Goal: Task Accomplishment & Management: Complete application form

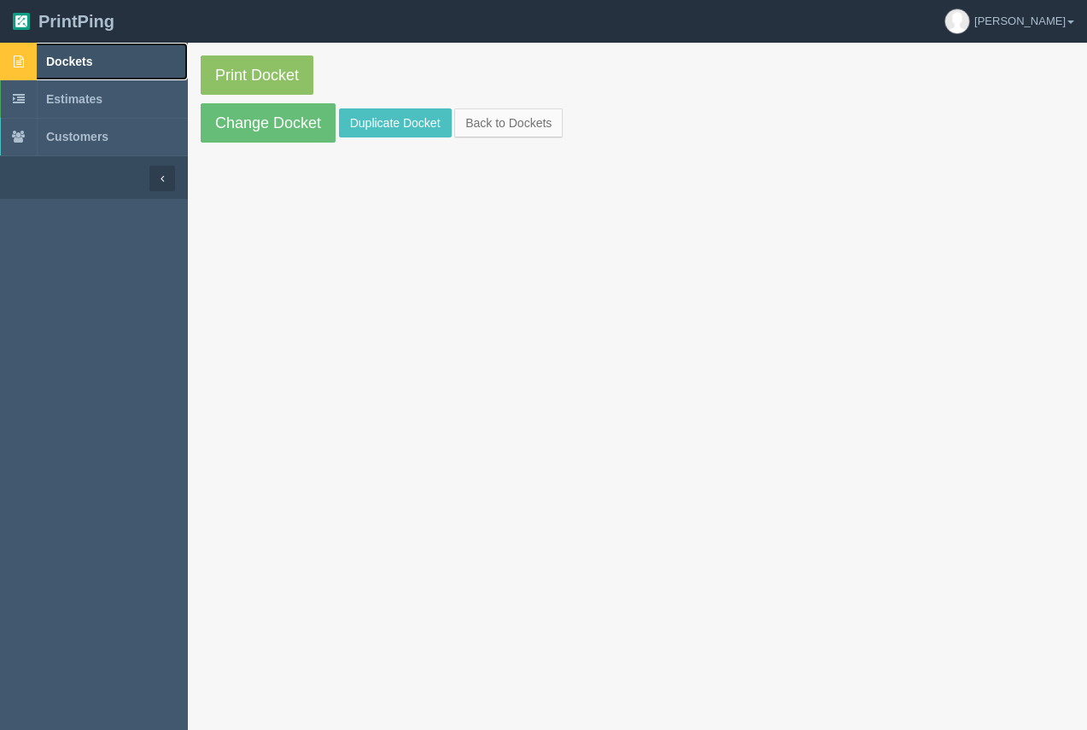
click at [79, 67] on span "Dockets" at bounding box center [69, 62] width 46 height 14
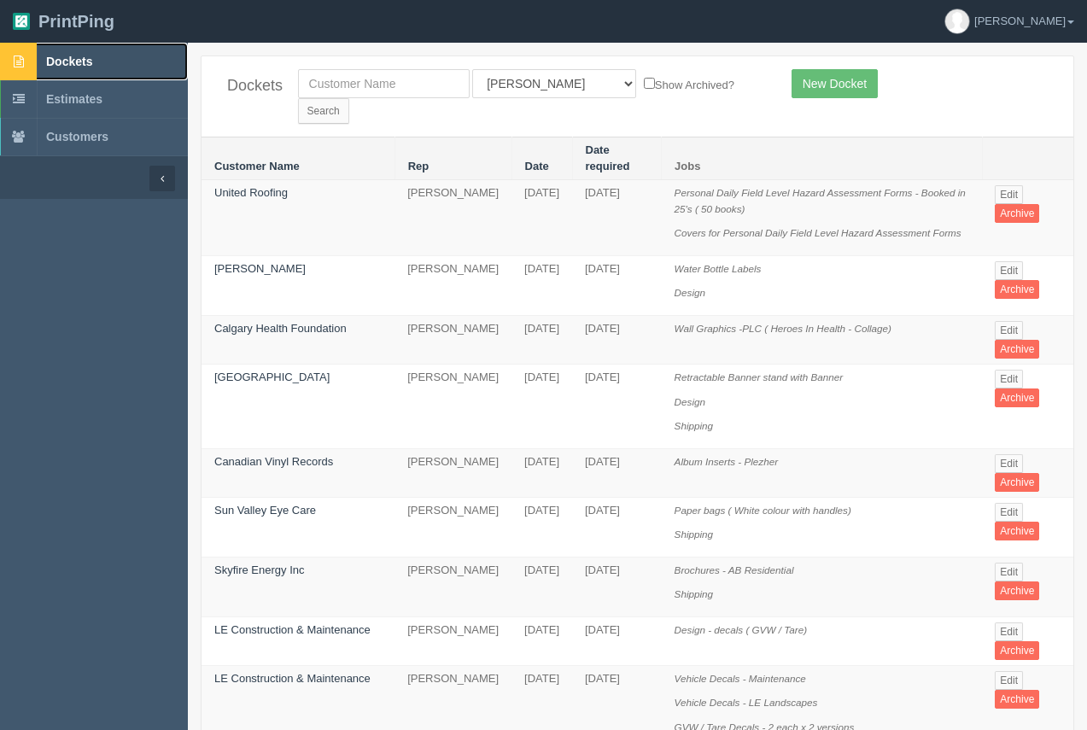
click at [61, 63] on span "Dockets" at bounding box center [69, 62] width 46 height 14
click at [833, 71] on link "New Docket" at bounding box center [835, 83] width 86 height 29
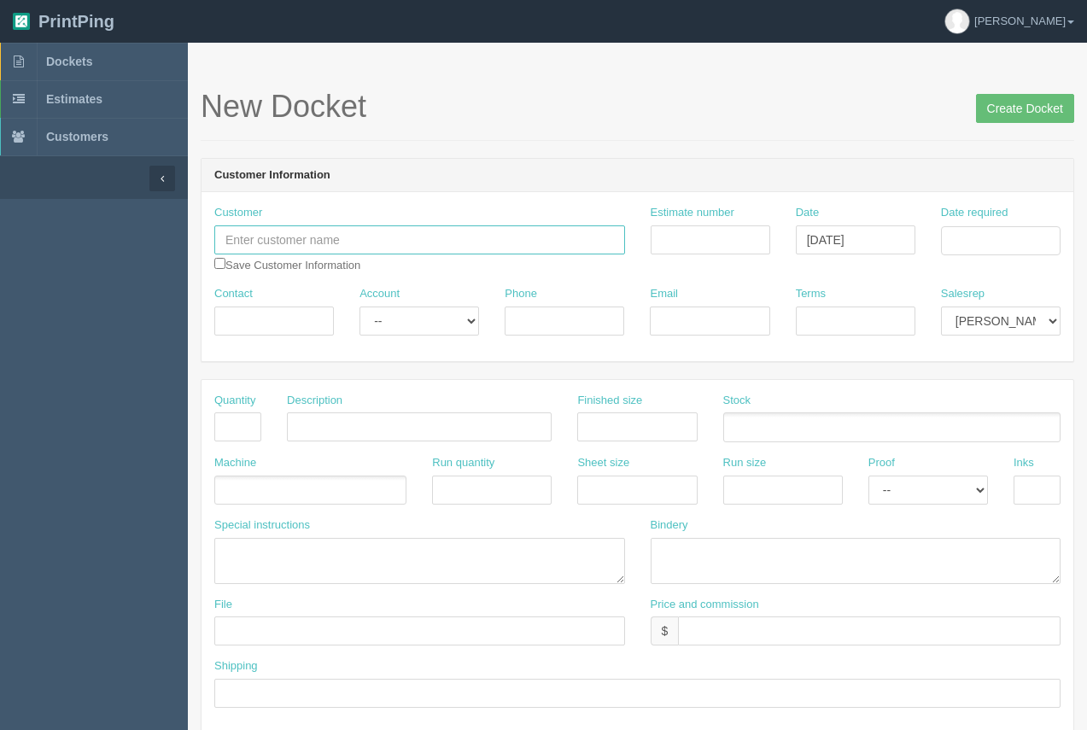
paste input "Flex Sports"
type input "Flex Sports"
click at [248, 321] on input "Contact" at bounding box center [274, 321] width 120 height 29
type input "[PERSON_NAME]"
click at [527, 314] on input "Phone" at bounding box center [565, 321] width 120 height 29
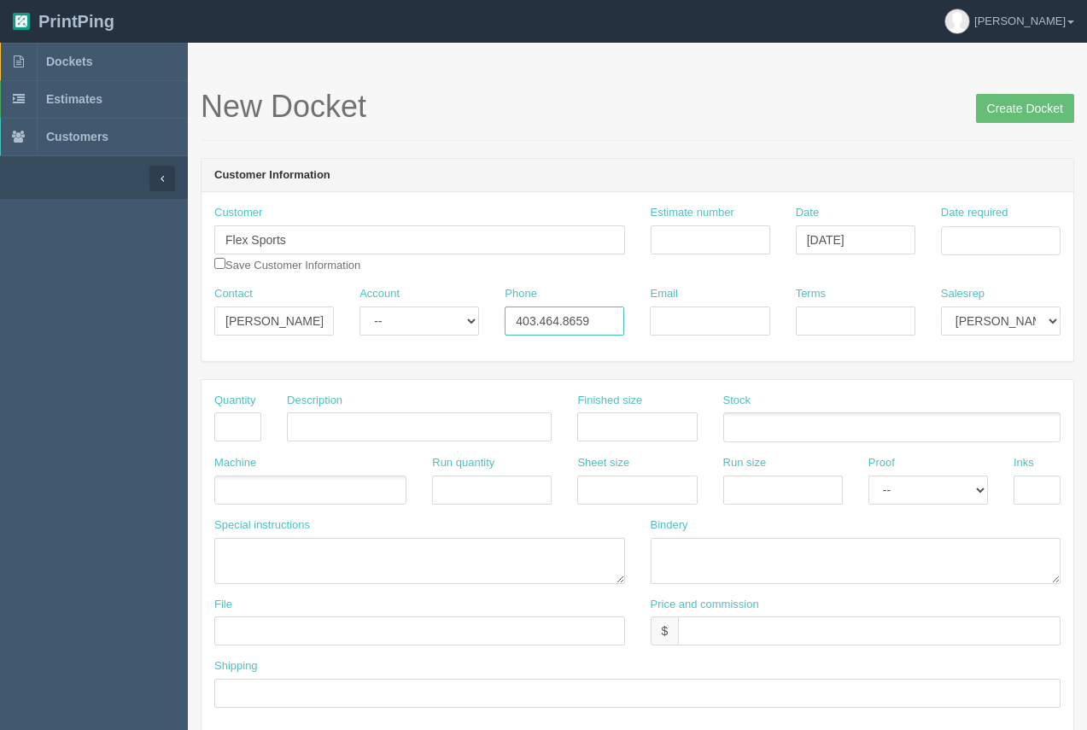
type input "403.464.8659"
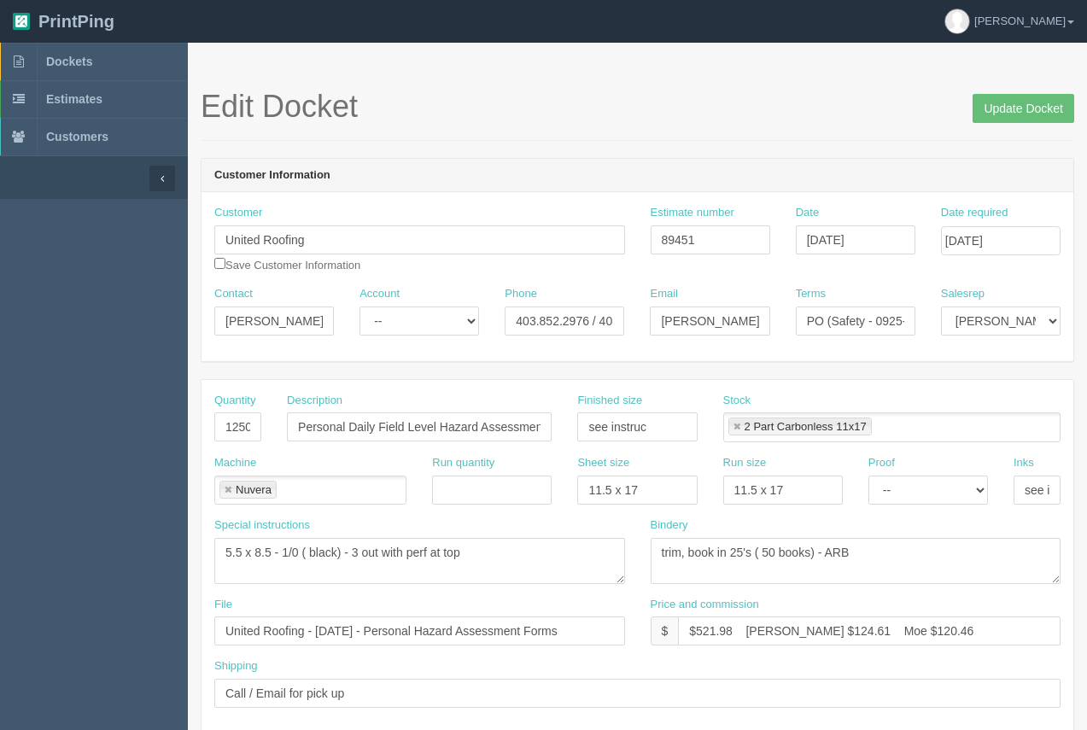
scroll to position [79, 0]
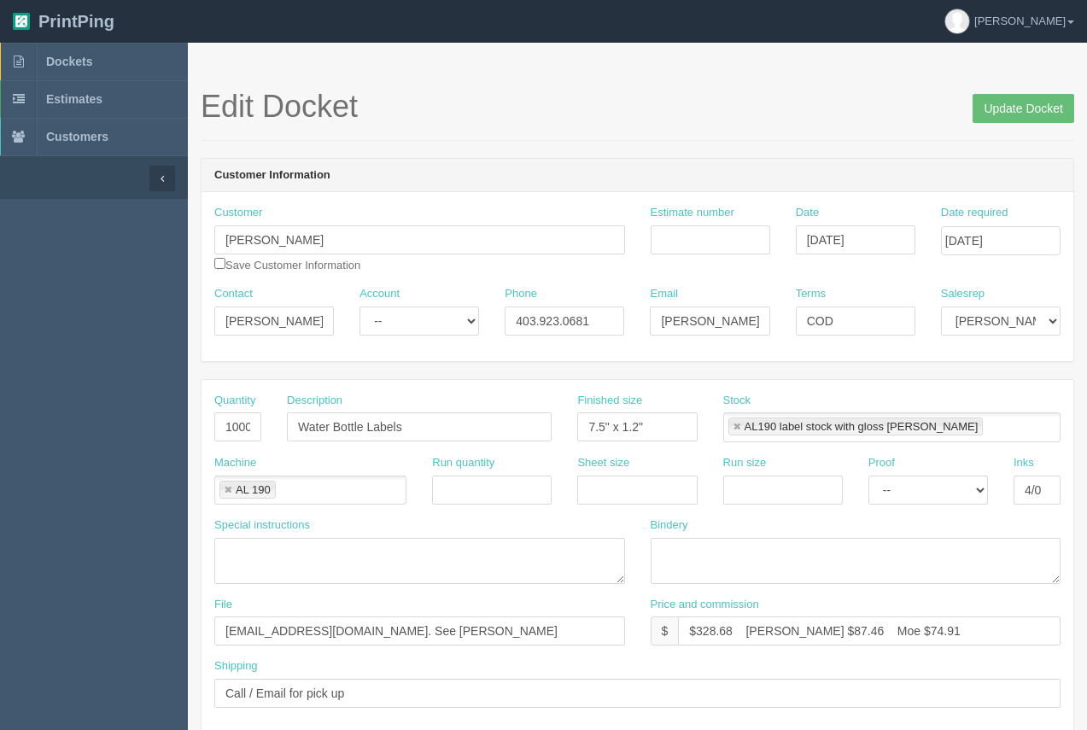
select select "Email"
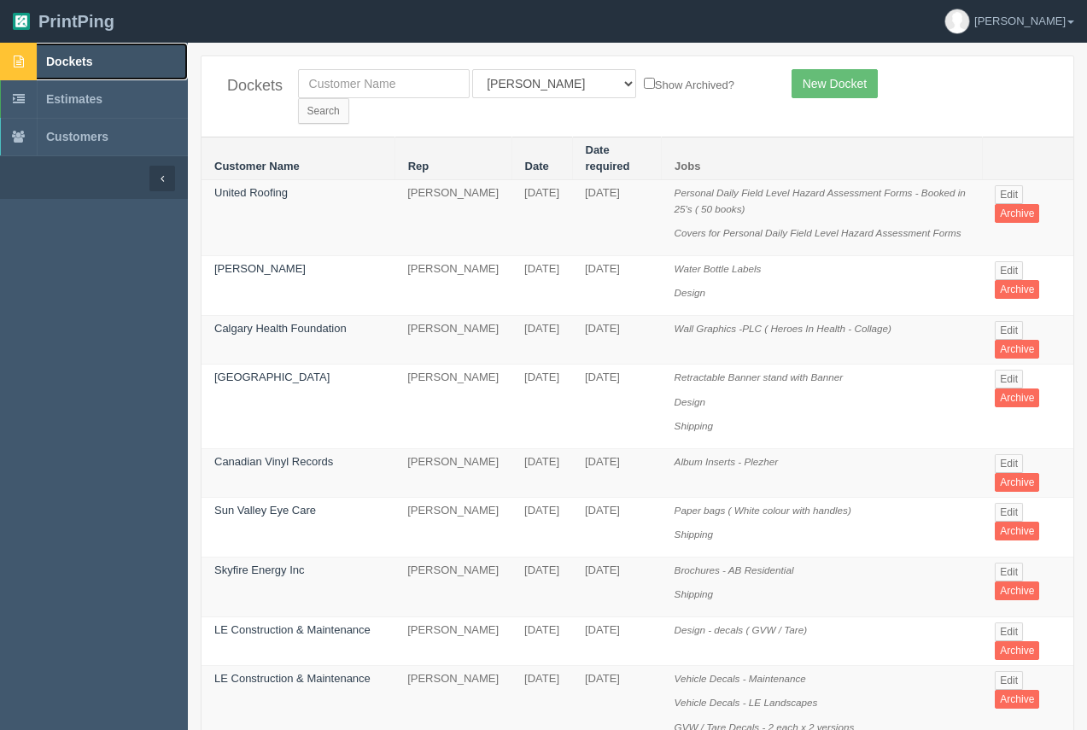
click at [76, 60] on span "Dockets" at bounding box center [69, 62] width 46 height 14
click at [850, 81] on link "New Docket" at bounding box center [835, 83] width 86 height 29
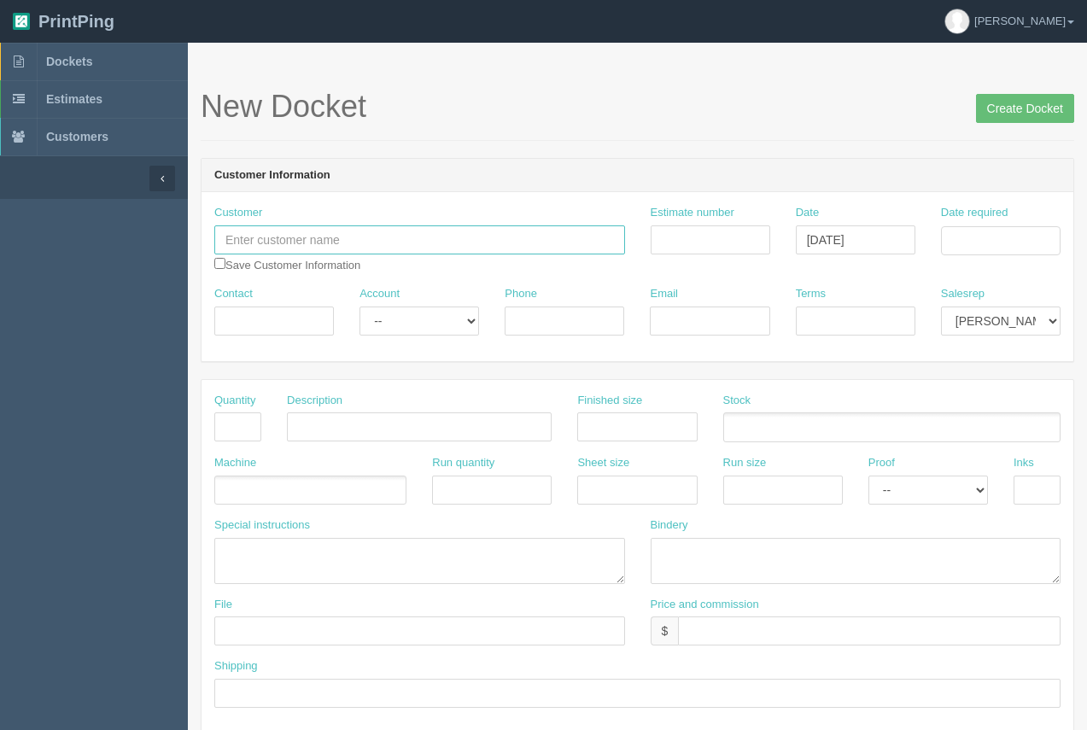
paste input "Flex Sports"
type input "Flex Sports"
paste input "[PERSON_NAME]"
type input "[PERSON_NAME]"
click at [582, 324] on input "Phone" at bounding box center [565, 321] width 120 height 29
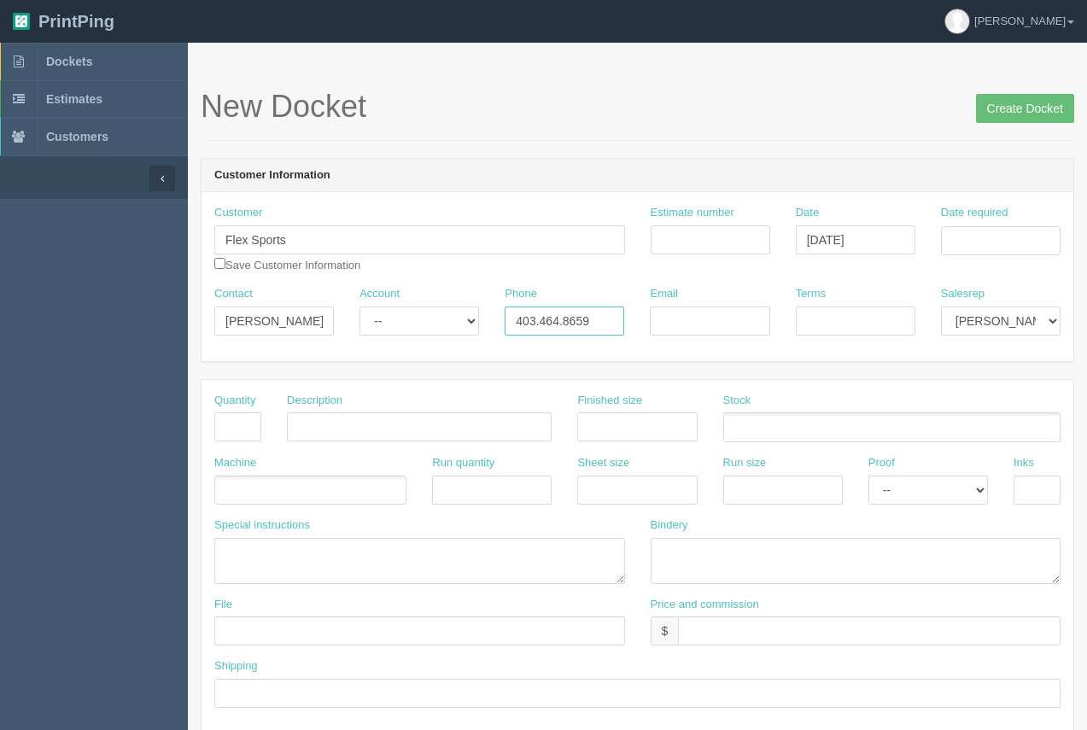
type input "403.464.8659"
paste input "[EMAIL_ADDRESS][DOMAIN_NAME]"
type input "[EMAIL_ADDRESS][DOMAIN_NAME]"
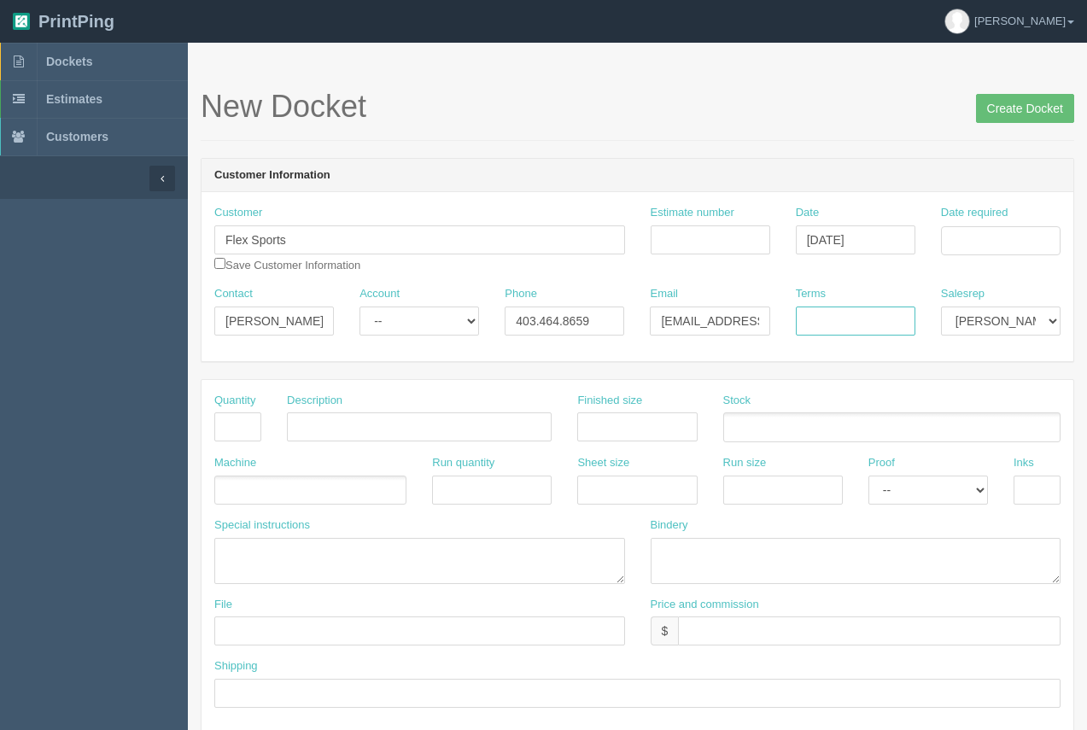
click at [830, 320] on input "Terms" at bounding box center [856, 321] width 120 height 29
type input "50/50"
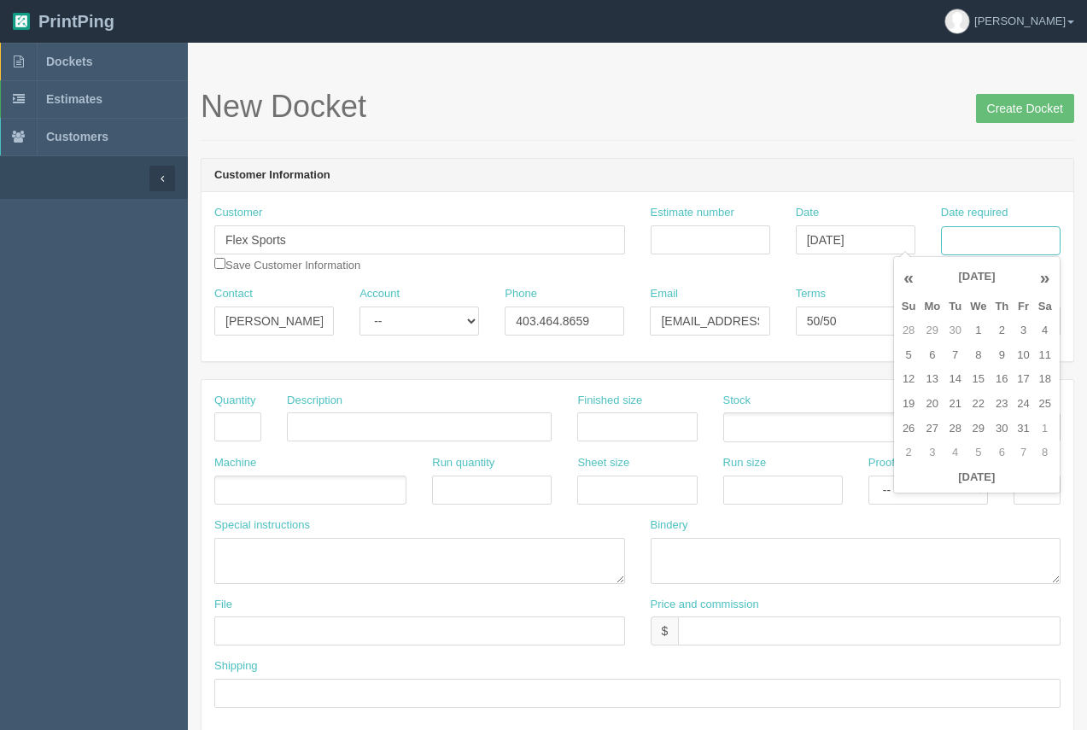
click at [1008, 243] on input "Date required" at bounding box center [1001, 240] width 120 height 29
click at [927, 415] on td "20" at bounding box center [932, 404] width 25 height 25
click at [1007, 359] on td "9" at bounding box center [1002, 355] width 22 height 25
click at [1019, 356] on td "10" at bounding box center [1023, 355] width 20 height 25
type input "[DATE]"
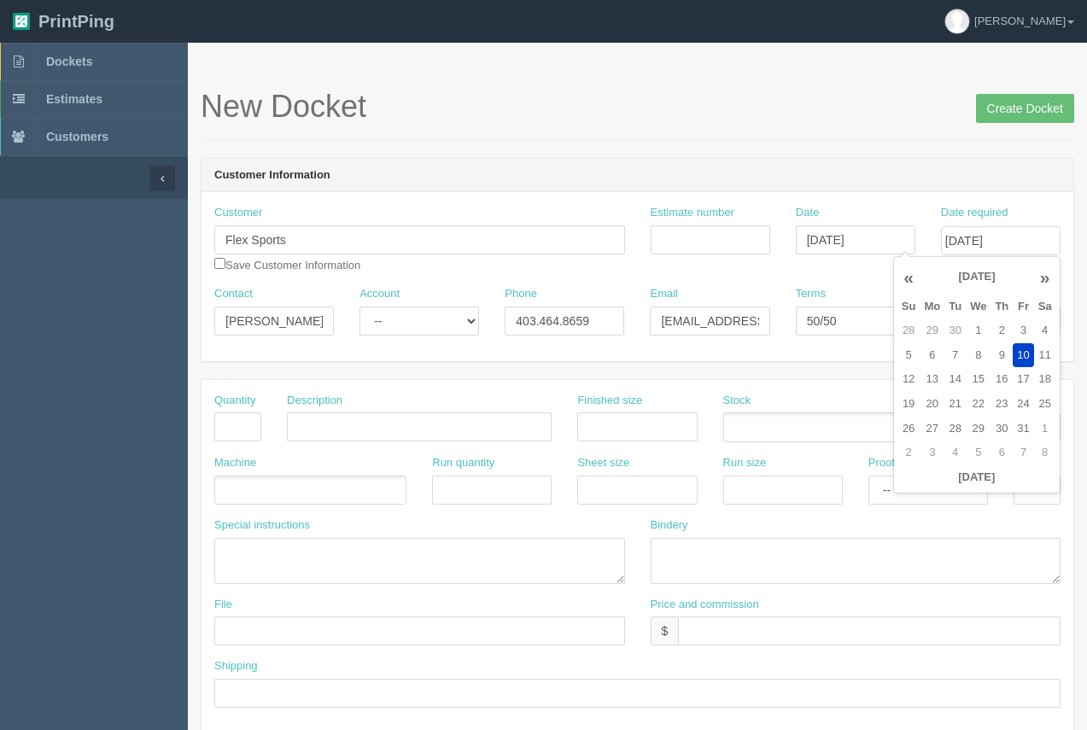
click at [851, 94] on h1 "New Docket Create Docket" at bounding box center [638, 107] width 874 height 34
click at [251, 441] on input "text" at bounding box center [237, 426] width 47 height 29
type input "2"
click at [329, 428] on input "text" at bounding box center [419, 426] width 265 height 29
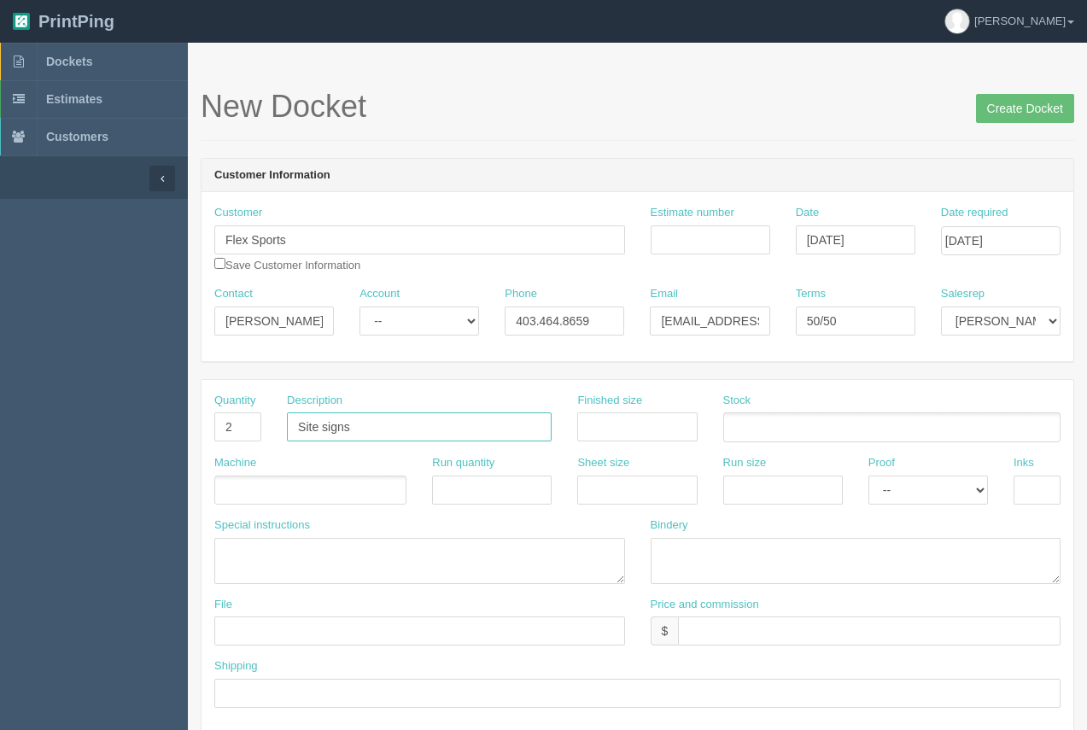
type input "Site signs"
click at [767, 421] on ul at bounding box center [891, 427] width 337 height 30
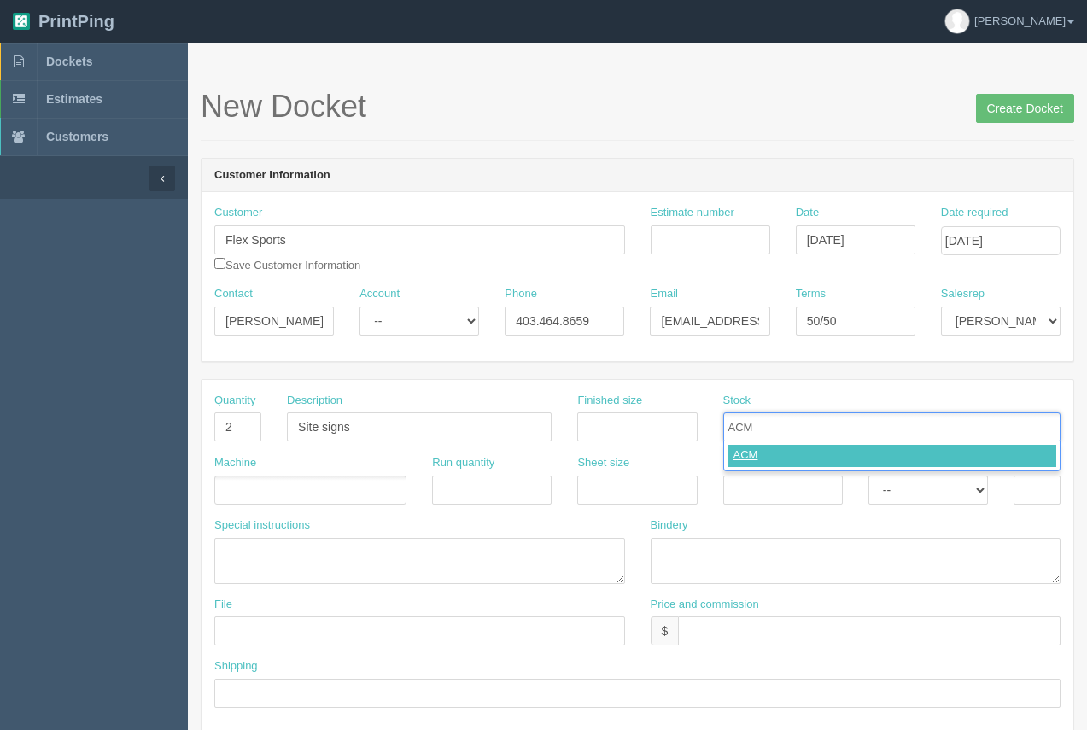
type input "ACM"
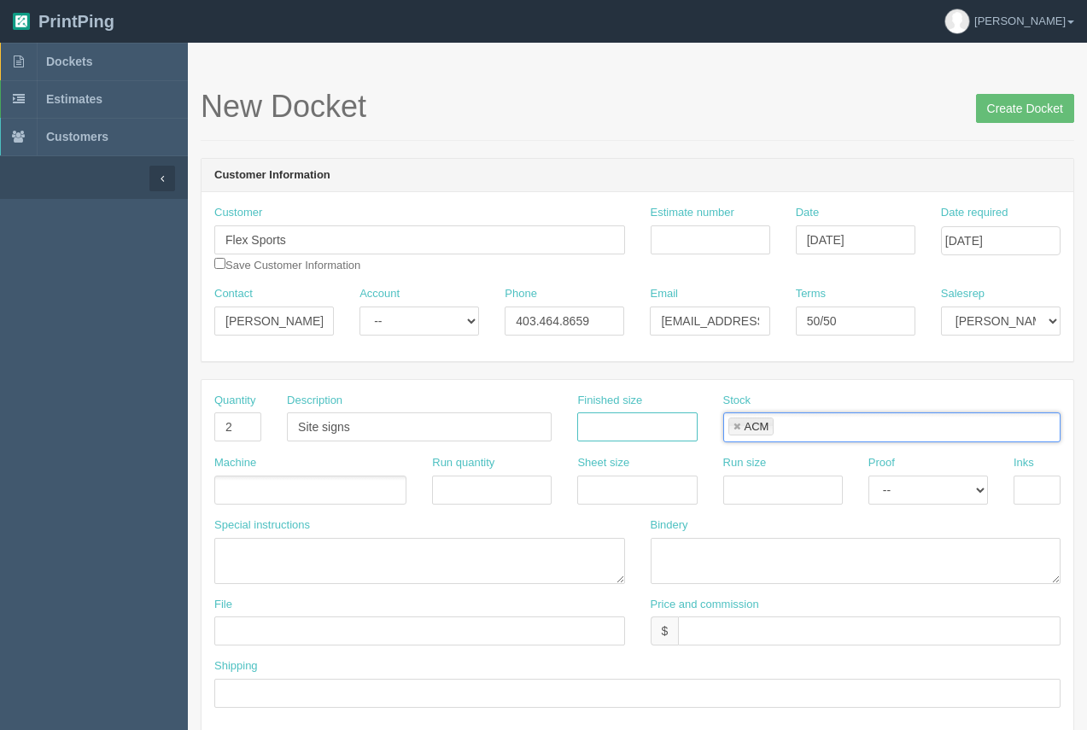
click at [649, 430] on input "text" at bounding box center [637, 426] width 120 height 29
type input "96" x 48""
click at [350, 507] on div "Machine" at bounding box center [311, 486] width 218 height 62
click at [348, 502] on ul at bounding box center [310, 491] width 192 height 30
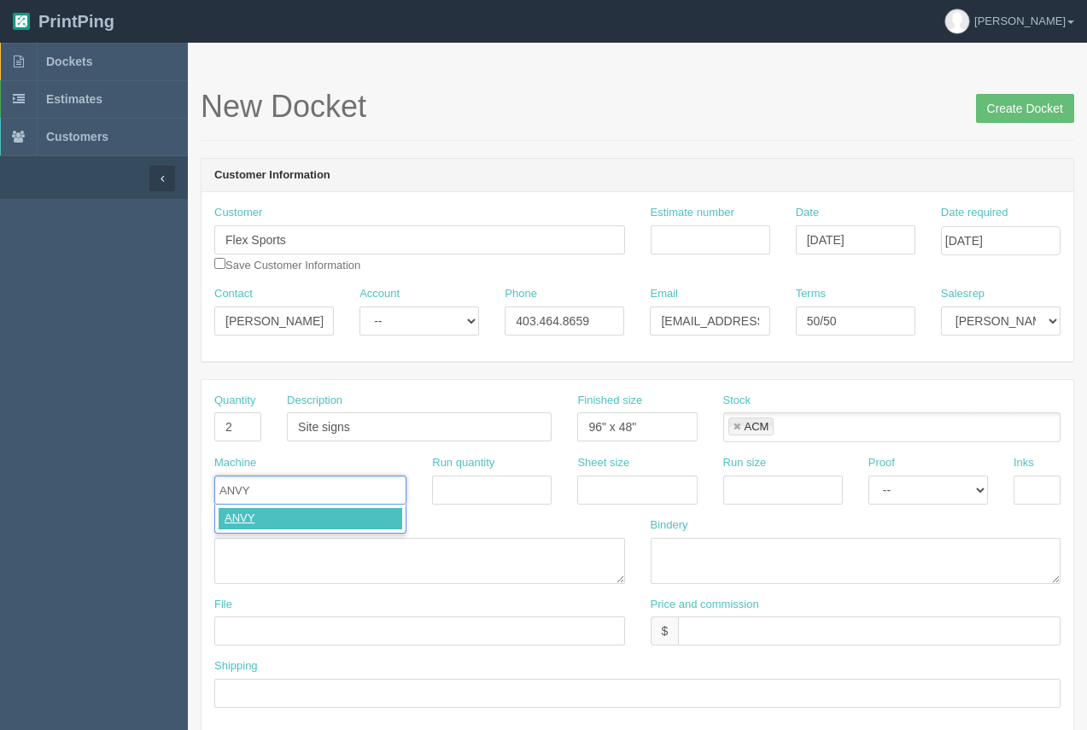
type input "ANVY"
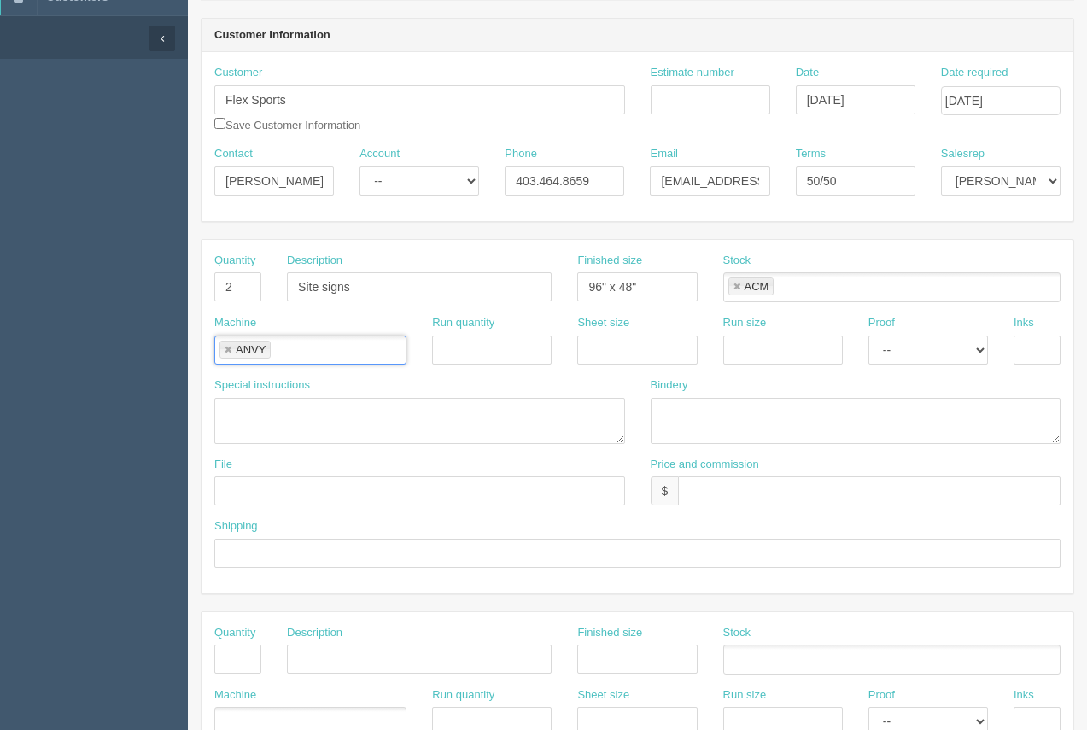
scroll to position [149, 0]
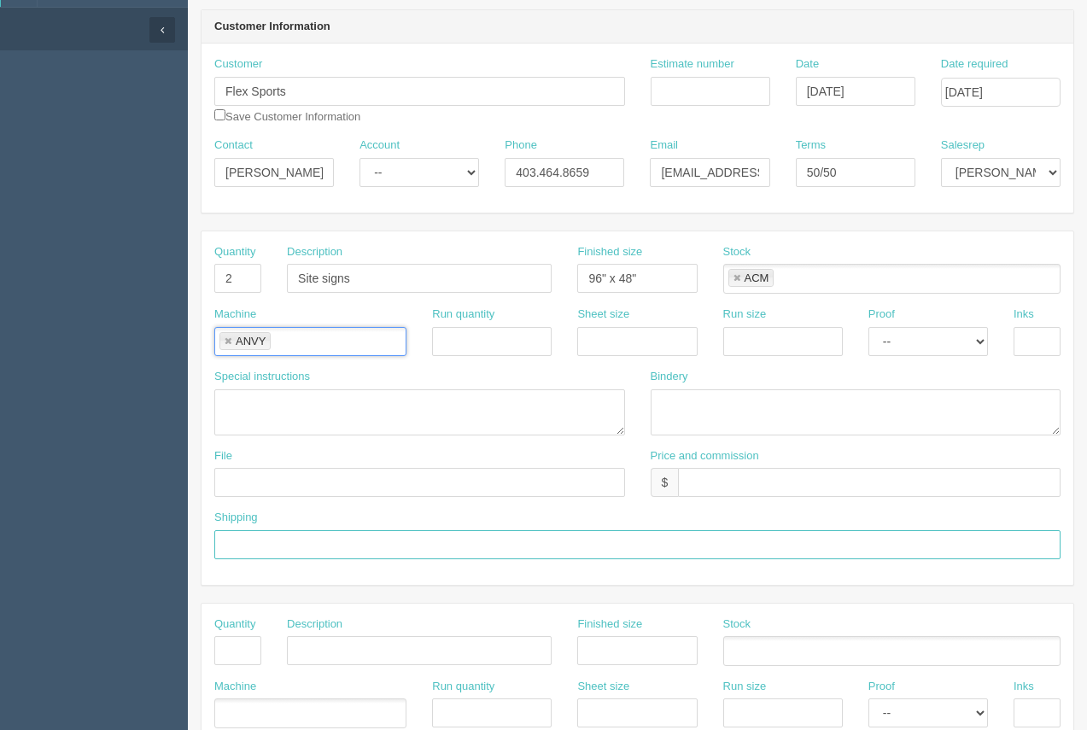
click at [273, 544] on input "text" at bounding box center [637, 544] width 846 height 29
type input "C"
type input "Ship to client."
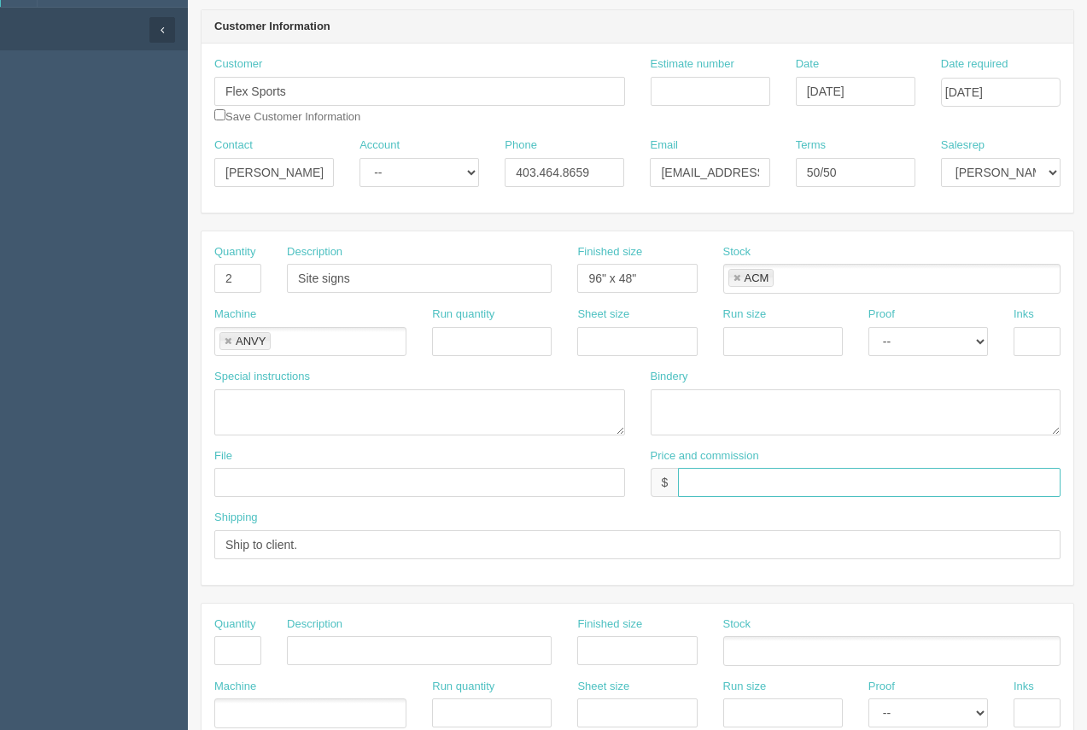
click at [733, 487] on input "text" at bounding box center [869, 482] width 383 height 29
type input "$2042.39"
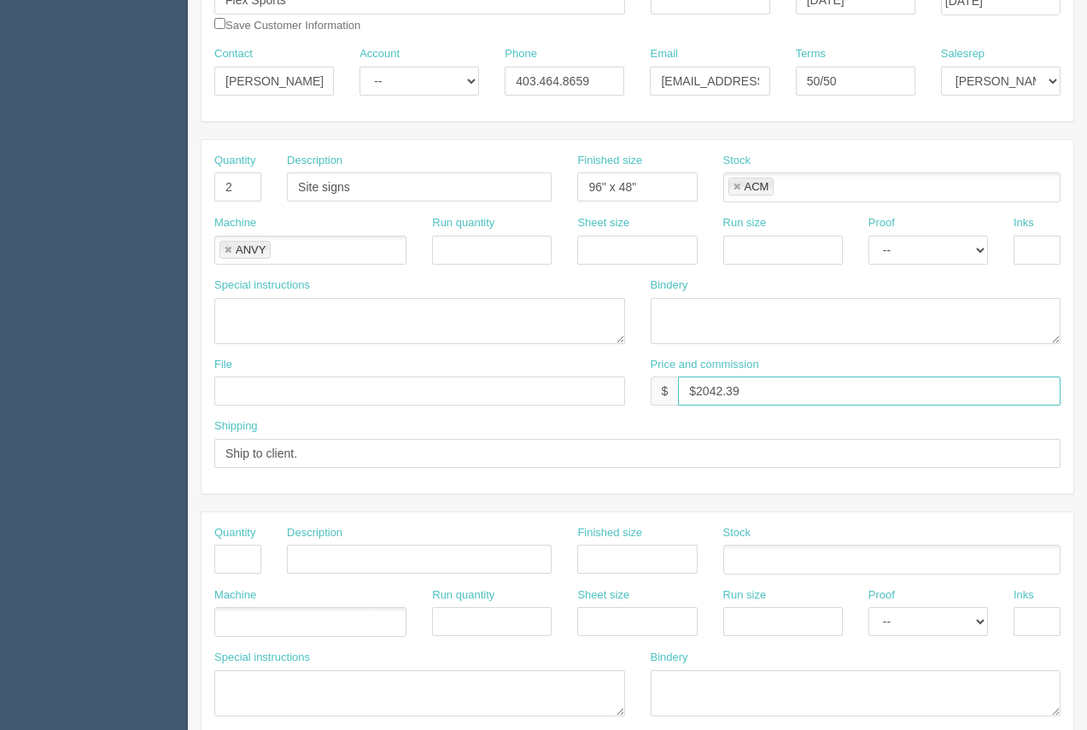
scroll to position [196, 0]
